Goal: Communication & Community: Ask a question

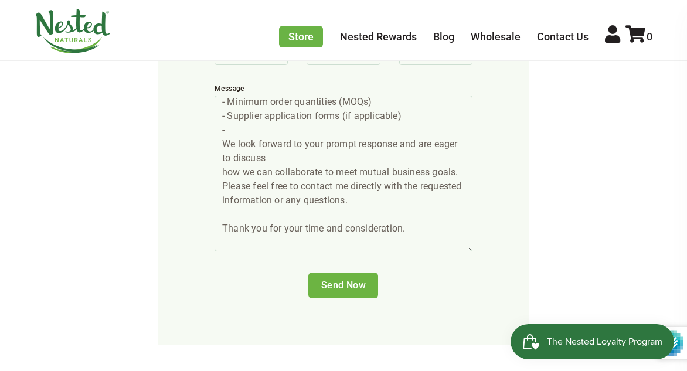
click at [347, 284] on input "Send Now" at bounding box center [343, 285] width 70 height 26
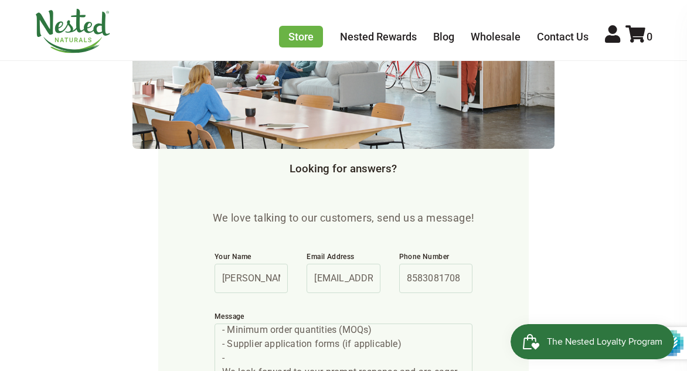
scroll to position [410, 0]
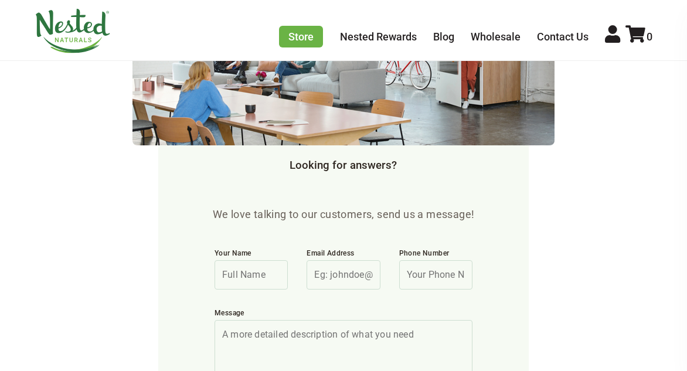
scroll to position [488, 0]
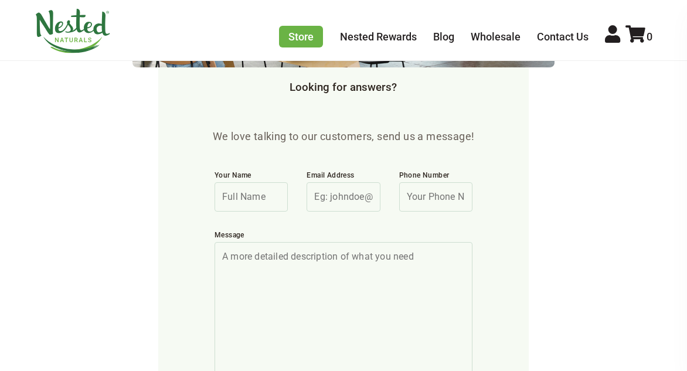
click at [244, 202] on input "Your Name" at bounding box center [250, 196] width 73 height 29
type input "Nicholas Roh"
type input "[EMAIL_ADDRESS][DOMAIN_NAME]"
type input "8583081708"
click at [279, 275] on textarea "Message" at bounding box center [343, 320] width 258 height 156
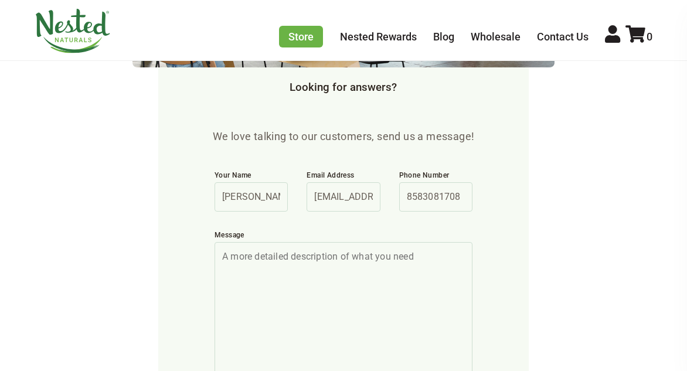
paste textarea "Hi, We are interested in initiating a bulk order of up to 1,000 units and would…"
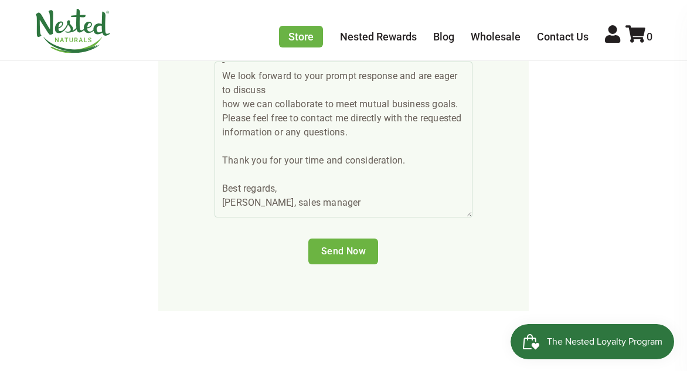
scroll to position [0, 0]
type textarea "Hi, We are interested in initiating a bulk order of up to 1,000 units and would…"
click at [349, 242] on input "Send Now" at bounding box center [343, 251] width 70 height 26
click at [347, 246] on input "Send Now" at bounding box center [343, 251] width 70 height 26
click at [338, 258] on input "Send Now" at bounding box center [343, 251] width 70 height 26
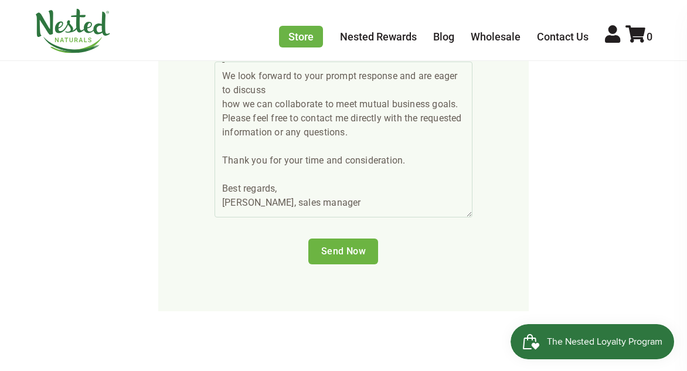
click at [338, 258] on input "Send Now" at bounding box center [343, 251] width 70 height 26
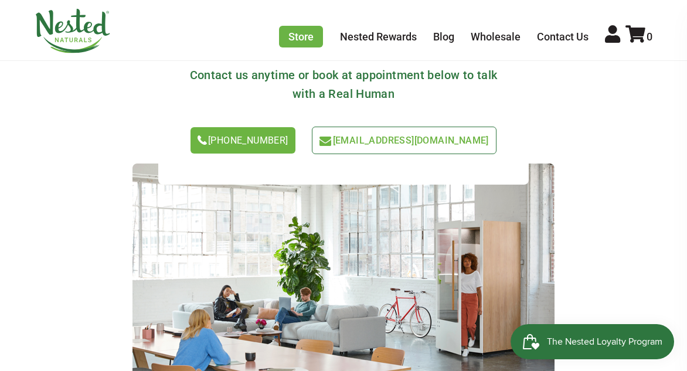
scroll to position [161, 0]
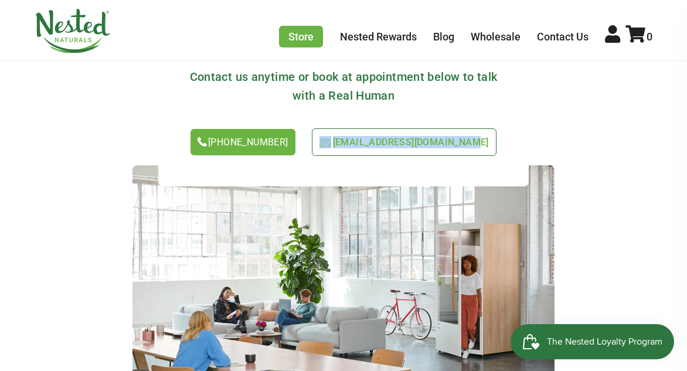
drag, startPoint x: 465, startPoint y: 130, endPoint x: 335, endPoint y: 131, distance: 130.6
click at [335, 131] on div "1-866-992-3677 support@nestednaturals.com" at bounding box center [343, 146] width 333 height 37
copy link "[EMAIL_ADDRESS][DOMAIN_NAME]"
